Goal: Information Seeking & Learning: Find specific fact

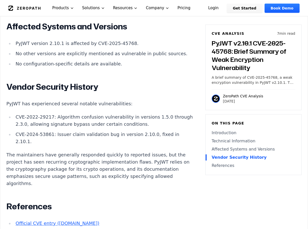
scroll to position [561, 0]
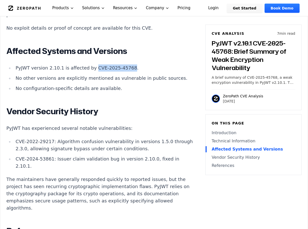
drag, startPoint x: 92, startPoint y: 66, endPoint x: 128, endPoint y: 66, distance: 36.0
click at [128, 66] on li "PyJWT version 2.10.1 is affected by CVE-2025-45768." at bounding box center [105, 67] width 183 height 7
copy li "CVE-2025-45768"
